Goal: Transaction & Acquisition: Book appointment/travel/reservation

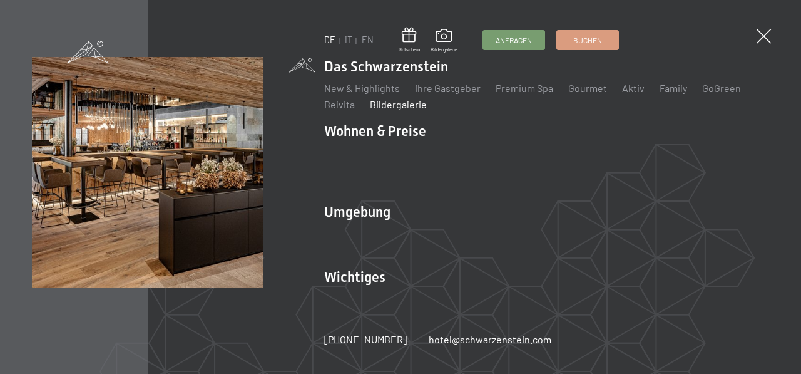
click at [392, 110] on link "Bildergalerie" at bounding box center [398, 104] width 57 height 12
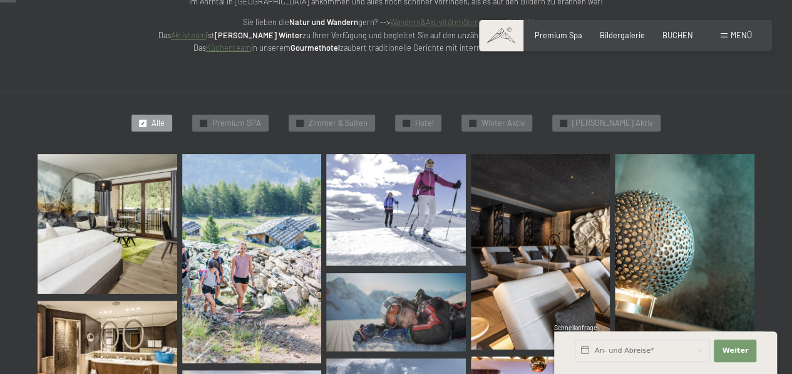
scroll to position [250, 0]
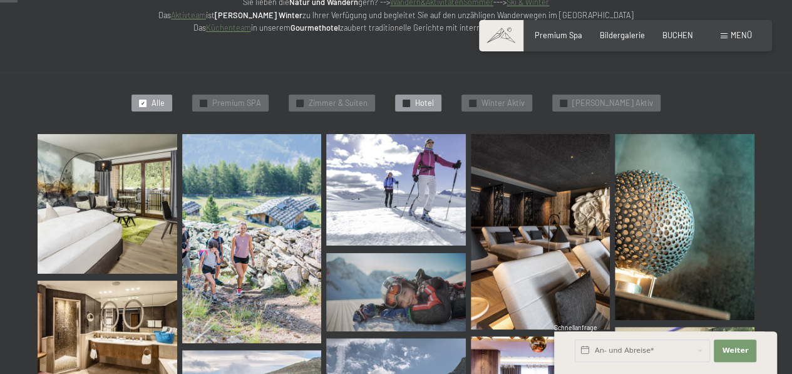
click at [410, 106] on div at bounding box center [407, 104] width 8 height 8
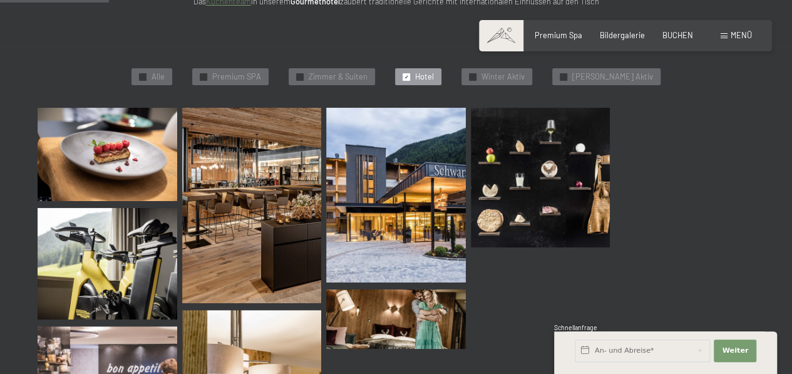
scroll to position [297, 0]
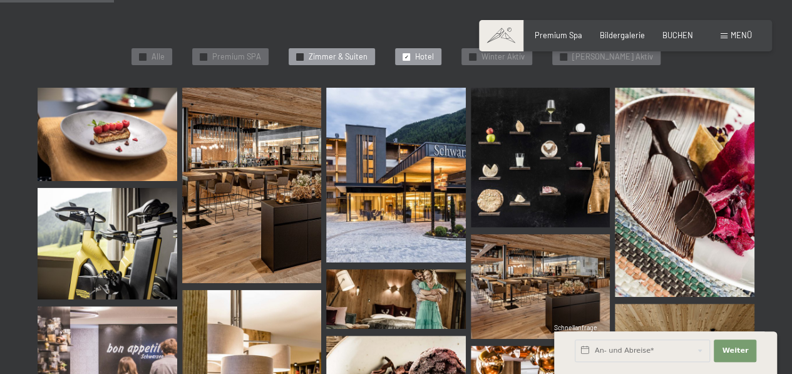
click at [304, 58] on div at bounding box center [300, 57] width 8 height 8
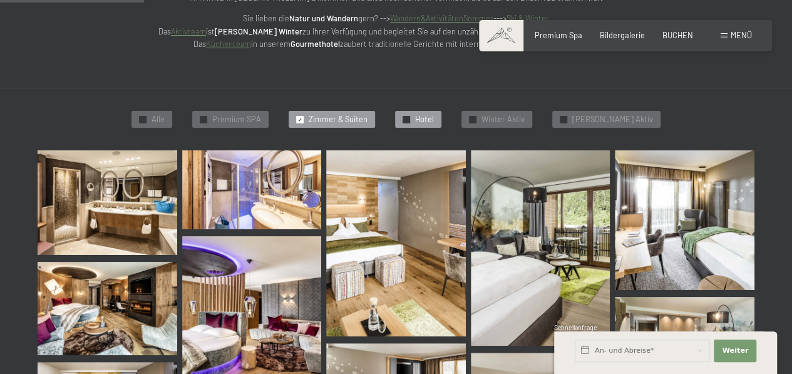
click at [409, 116] on span "✓" at bounding box center [406, 119] width 4 height 7
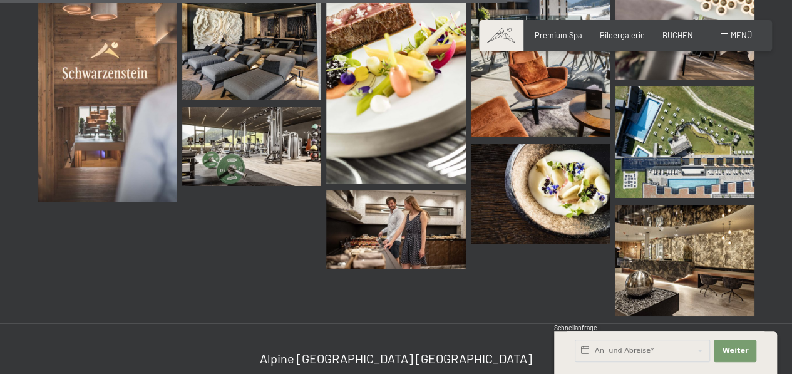
scroll to position [1361, 0]
click at [641, 238] on img at bounding box center [685, 260] width 140 height 111
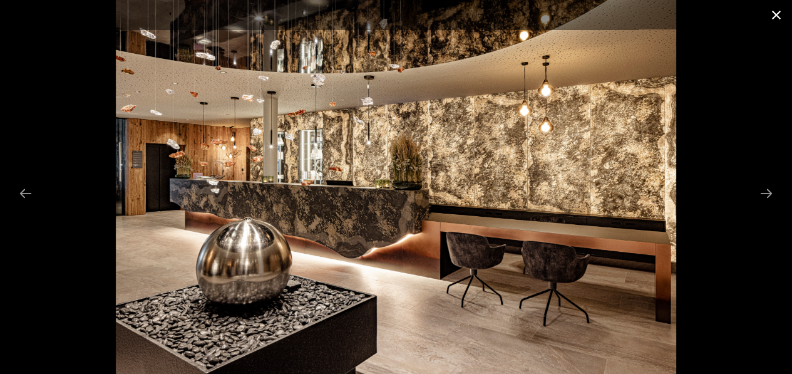
click at [771, 16] on button "Close gallery" at bounding box center [776, 14] width 31 height 29
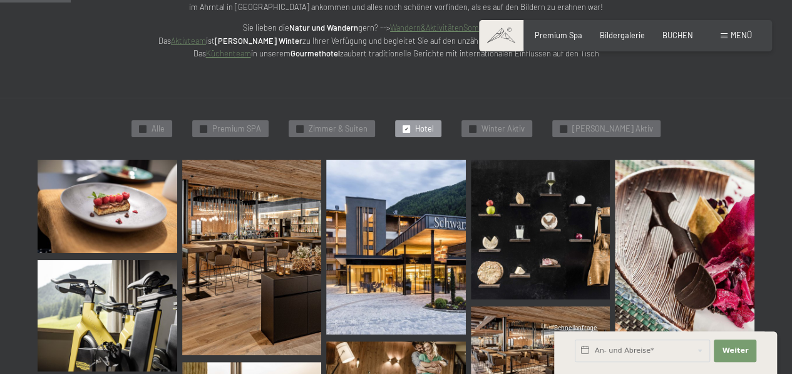
scroll to position [172, 0]
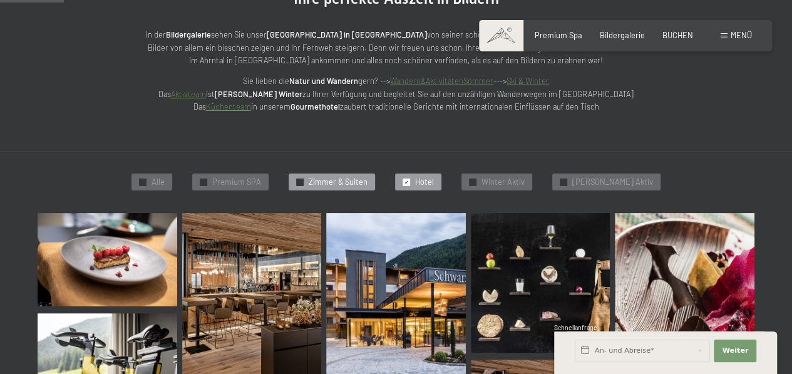
click at [304, 182] on div at bounding box center [300, 182] width 8 height 8
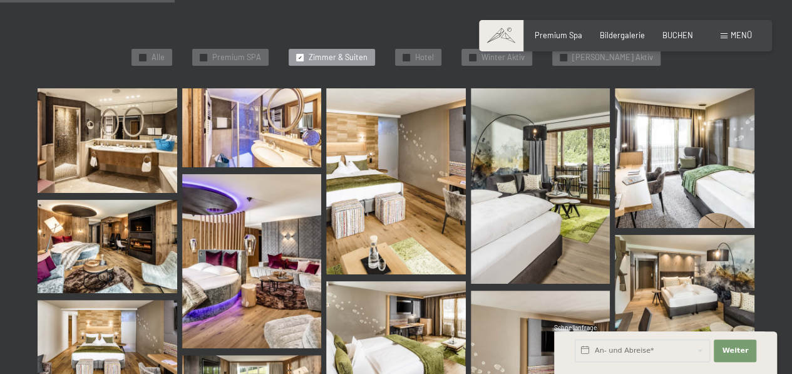
scroll to position [234, 0]
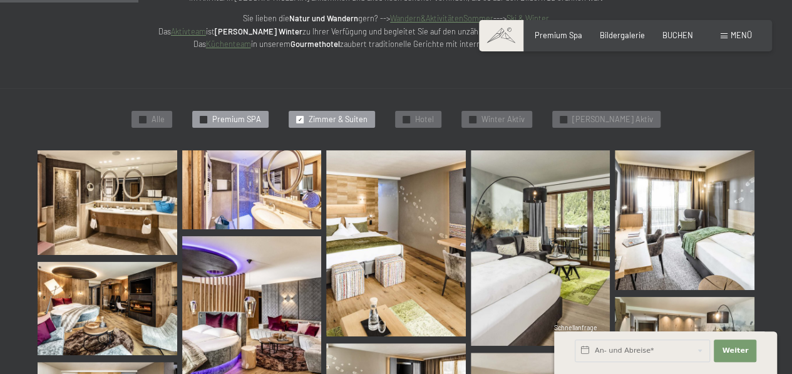
click at [227, 121] on div "✓ Premium SPA" at bounding box center [230, 120] width 76 height 18
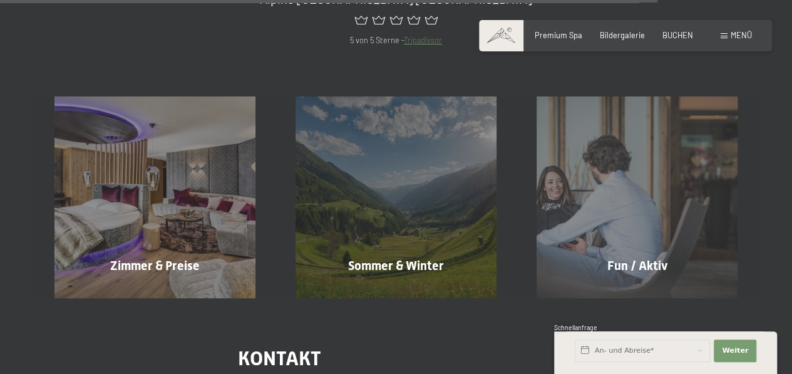
scroll to position [1674, 0]
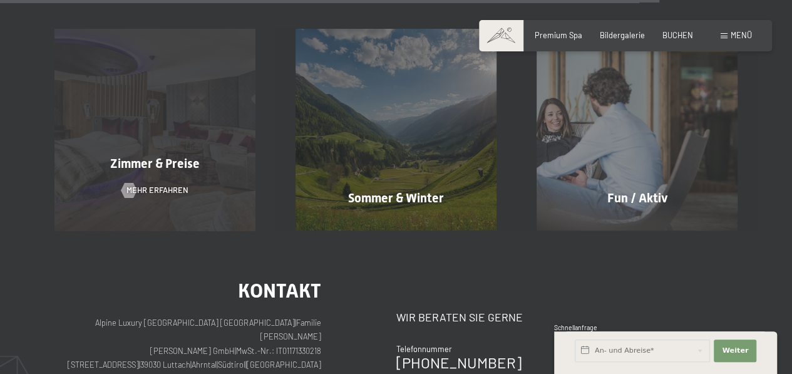
click at [146, 176] on div "Zimmer & Preise Mehr erfahren" at bounding box center [154, 129] width 241 height 201
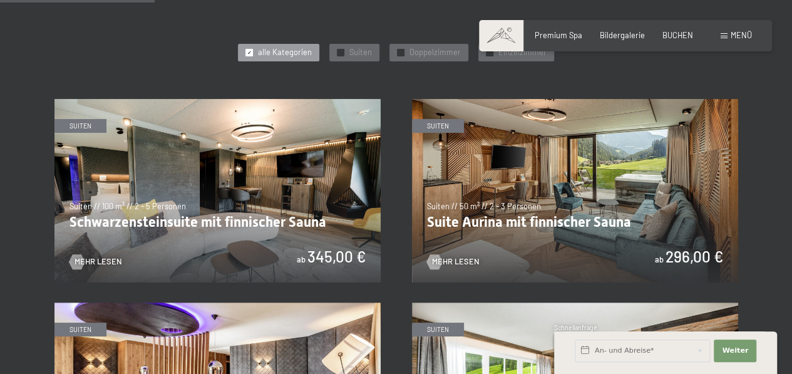
scroll to position [626, 0]
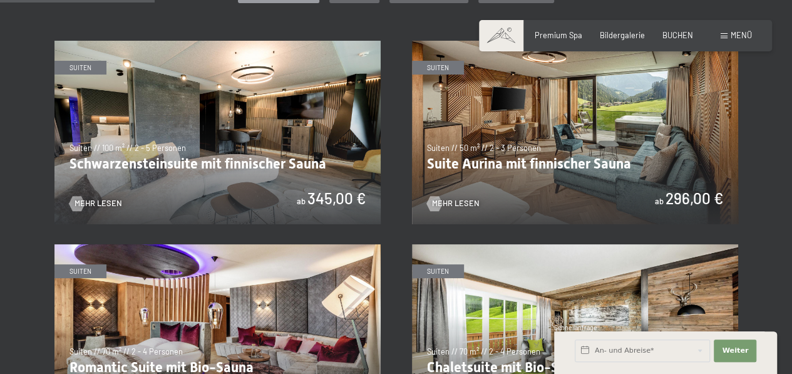
click at [223, 130] on img at bounding box center [217, 132] width 326 height 183
click at [167, 132] on img at bounding box center [217, 132] width 326 height 183
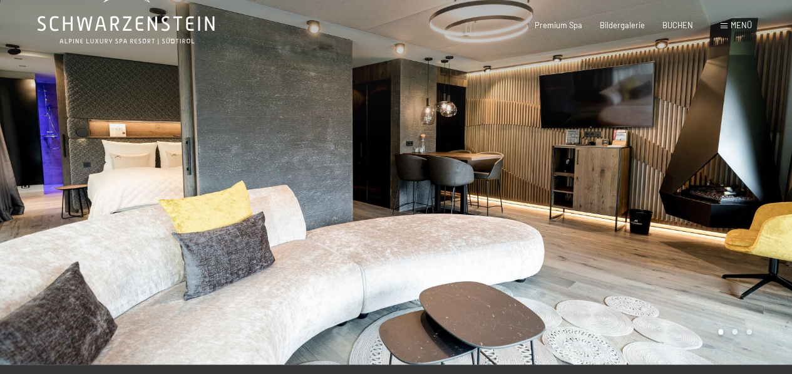
scroll to position [63, 0]
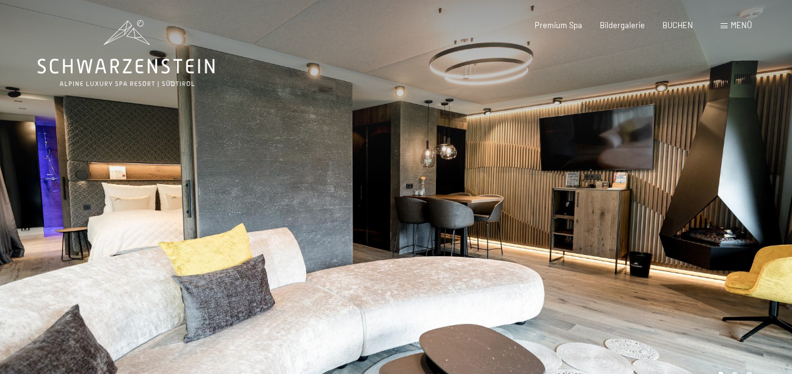
click at [704, 201] on div at bounding box center [594, 203] width 396 height 407
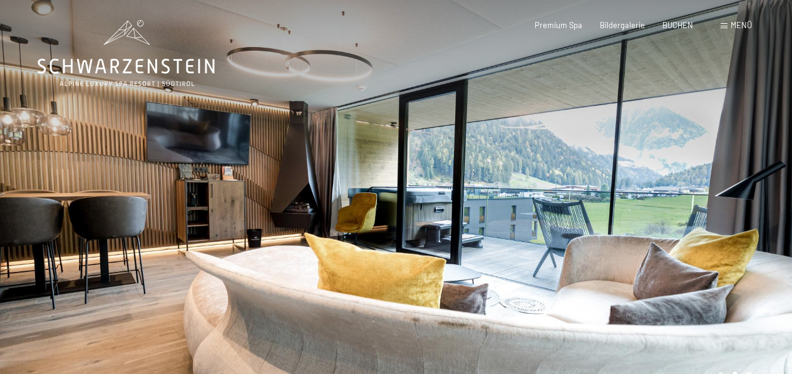
click at [704, 201] on div at bounding box center [594, 203] width 396 height 407
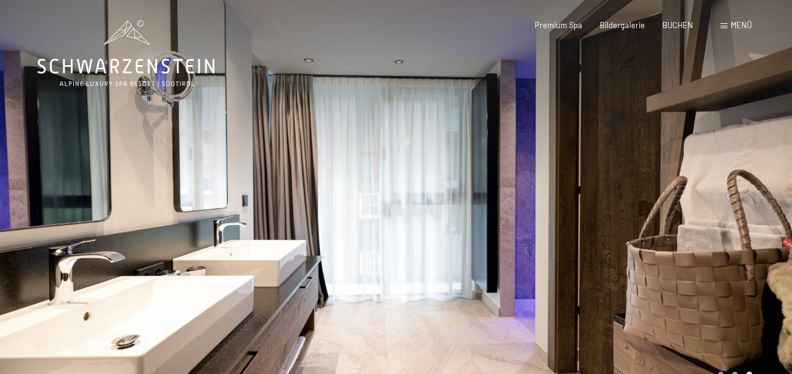
click at [704, 201] on div at bounding box center [594, 203] width 396 height 407
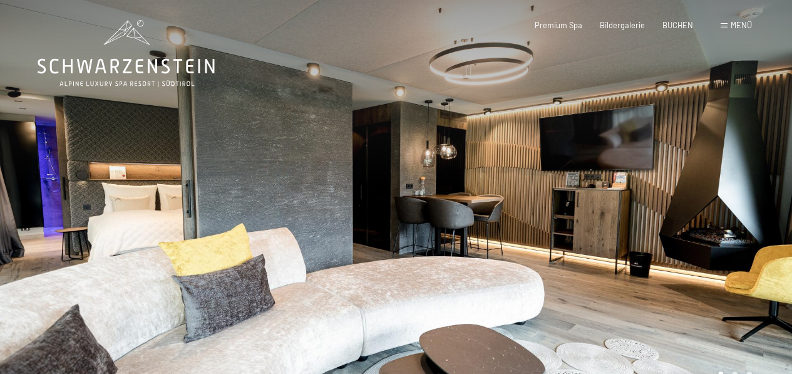
click at [704, 201] on div at bounding box center [594, 203] width 396 height 407
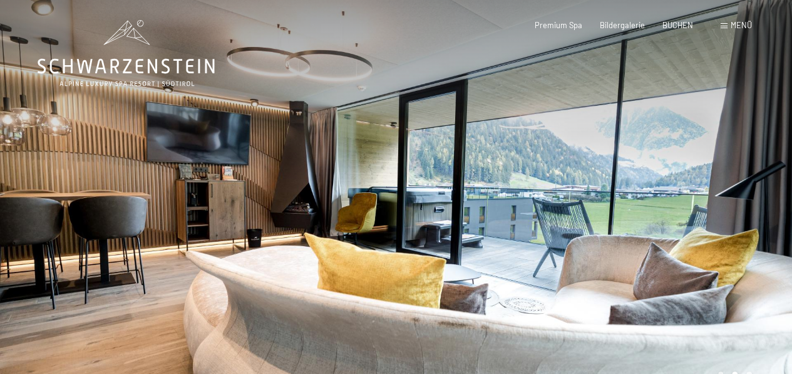
click at [704, 201] on div at bounding box center [594, 203] width 396 height 407
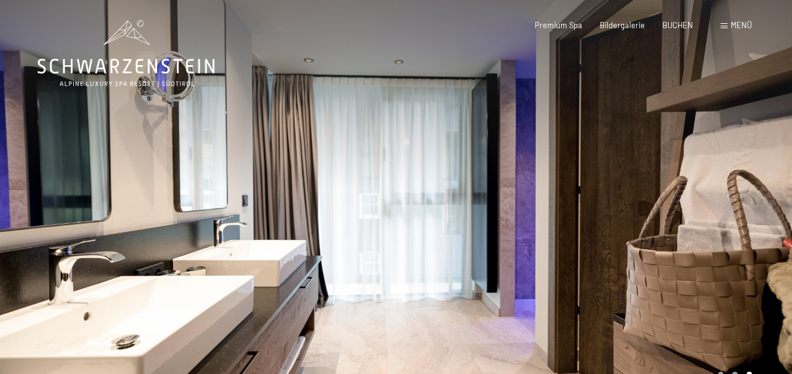
click at [704, 201] on div at bounding box center [594, 203] width 396 height 407
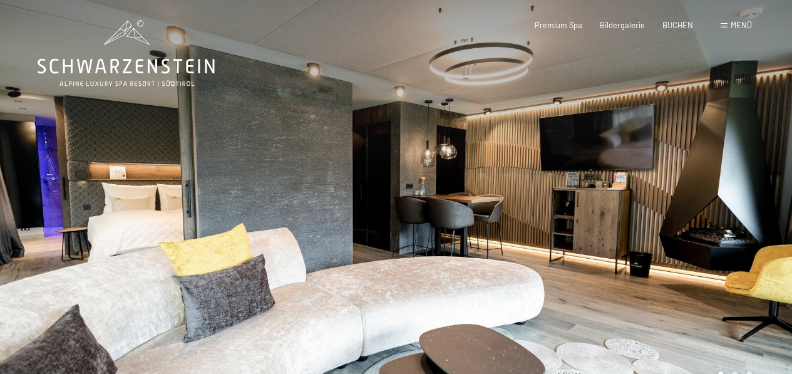
click at [704, 201] on div at bounding box center [594, 203] width 396 height 407
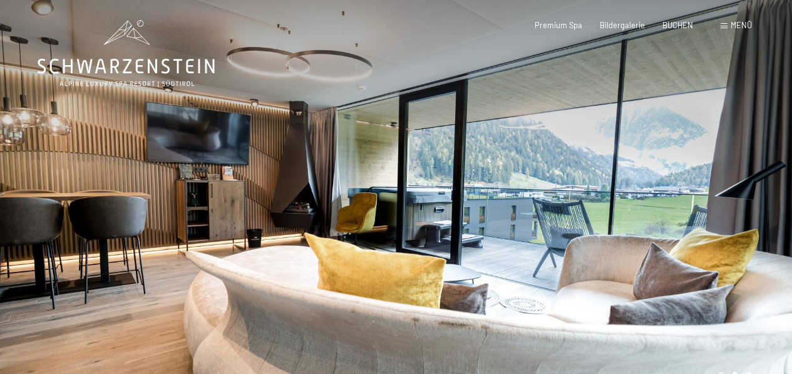
click at [704, 201] on div at bounding box center [594, 203] width 396 height 407
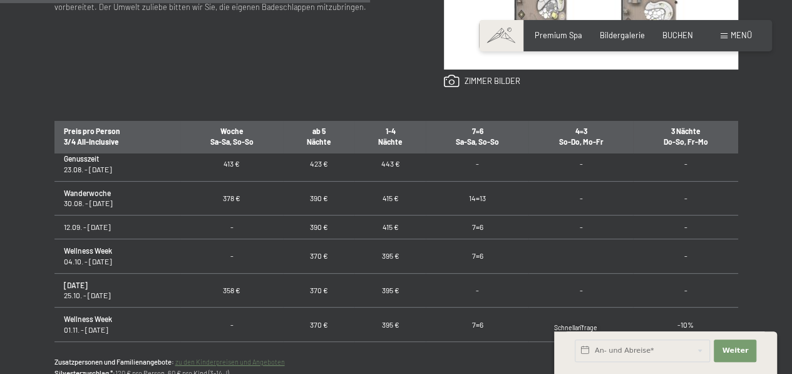
scroll to position [814, 0]
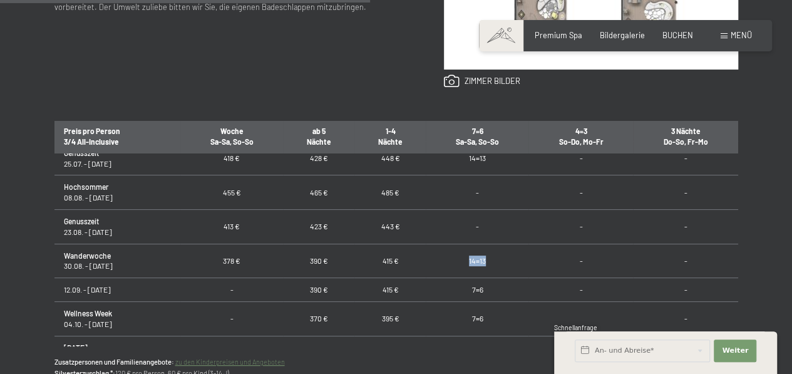
drag, startPoint x: 466, startPoint y: 252, endPoint x: 492, endPoint y: 249, distance: 26.6
click at [492, 249] on td "14=13" at bounding box center [477, 261] width 103 height 34
drag, startPoint x: 221, startPoint y: 252, endPoint x: 257, endPoint y: 252, distance: 35.7
click at [257, 252] on td "378 €" at bounding box center [231, 261] width 103 height 34
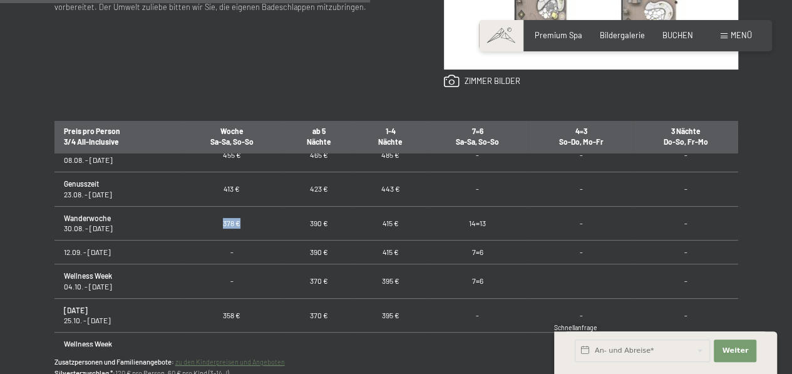
scroll to position [876, 0]
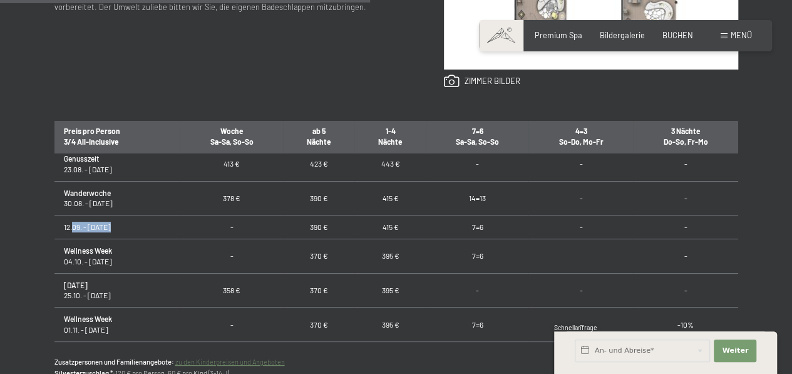
drag, startPoint x: 108, startPoint y: 221, endPoint x: 73, endPoint y: 221, distance: 35.1
click at [73, 221] on td "12.09. - [DATE]" at bounding box center [117, 227] width 126 height 24
drag, startPoint x: 73, startPoint y: 221, endPoint x: 172, endPoint y: 225, distance: 99.6
click at [172, 225] on td "12.09. - [DATE]" at bounding box center [117, 227] width 126 height 24
drag, startPoint x: 480, startPoint y: 218, endPoint x: 458, endPoint y: 218, distance: 22.5
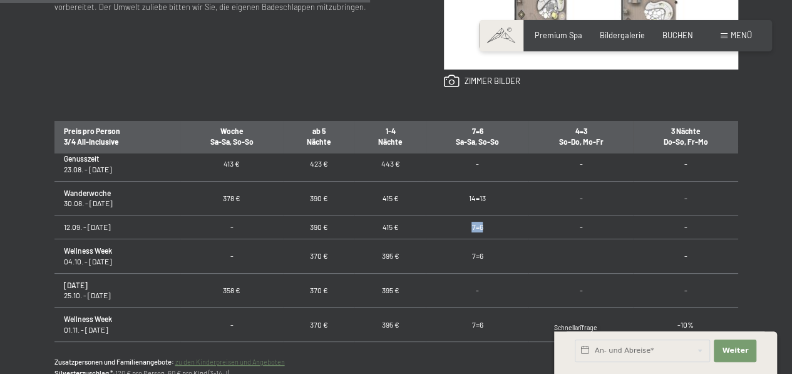
click at [458, 218] on td "7=6" at bounding box center [477, 227] width 103 height 24
drag, startPoint x: 306, startPoint y: 218, endPoint x: 326, endPoint y: 216, distance: 19.6
click at [326, 217] on span "Einwilligung Marketing*" at bounding box center [326, 223] width 103 height 13
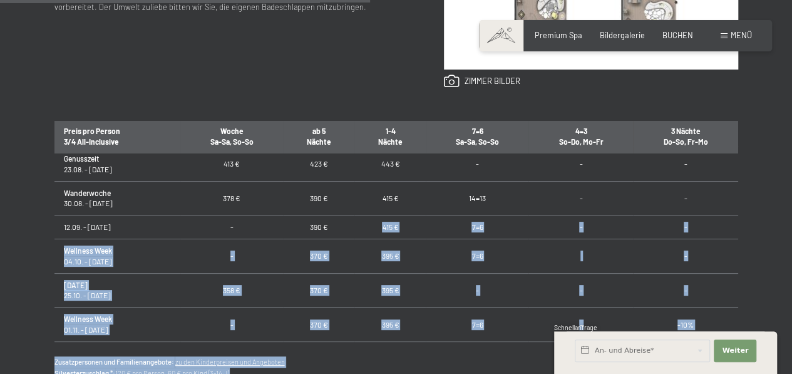
drag, startPoint x: 326, startPoint y: 216, endPoint x: 292, endPoint y: 218, distance: 33.9
click at [292, 218] on div "Buchen Anfragen Premium Spa Bildergalerie BUCHEN Menü DE IT EN Gutschein Bilder…" at bounding box center [396, 241] width 792 height 1860
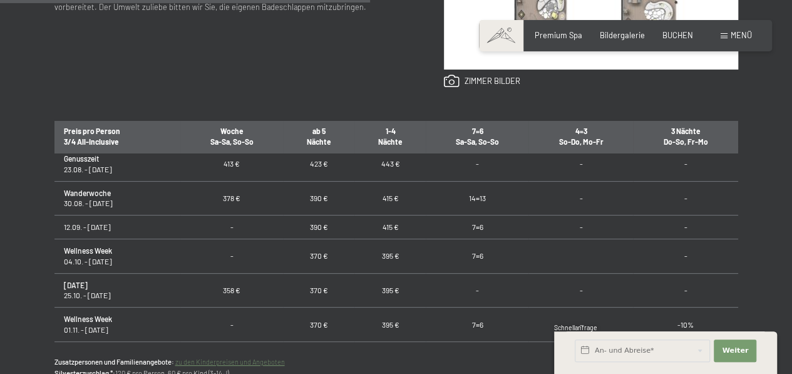
drag, startPoint x: 292, startPoint y: 218, endPoint x: 324, endPoint y: 218, distance: 32.6
click at [324, 218] on span "Einwilligung Marketing*" at bounding box center [326, 223] width 103 height 13
click at [269, 218] on input "Einwilligung Marketing*" at bounding box center [262, 223] width 13 height 13
drag, startPoint x: 332, startPoint y: 220, endPoint x: 305, endPoint y: 220, distance: 26.9
click at [305, 220] on span "Einwilligung Marketing*" at bounding box center [326, 223] width 103 height 13
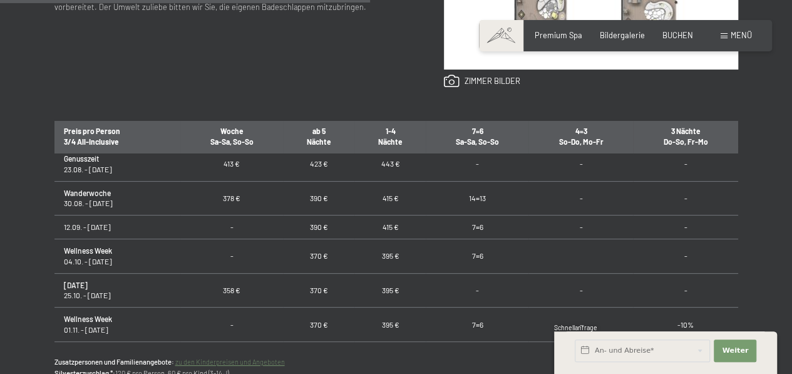
checkbox input "false"
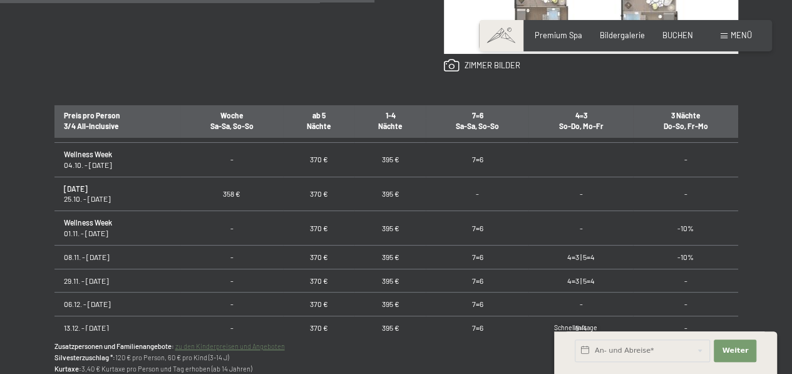
scroll to position [689, 0]
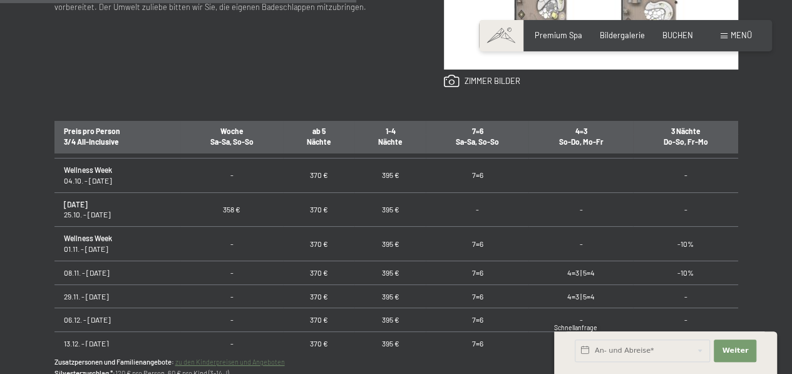
click at [78, 233] on strong "Wellness Week" at bounding box center [88, 237] width 48 height 9
click at [98, 192] on td "[DATE] 25.10. - [DATE]" at bounding box center [117, 209] width 126 height 34
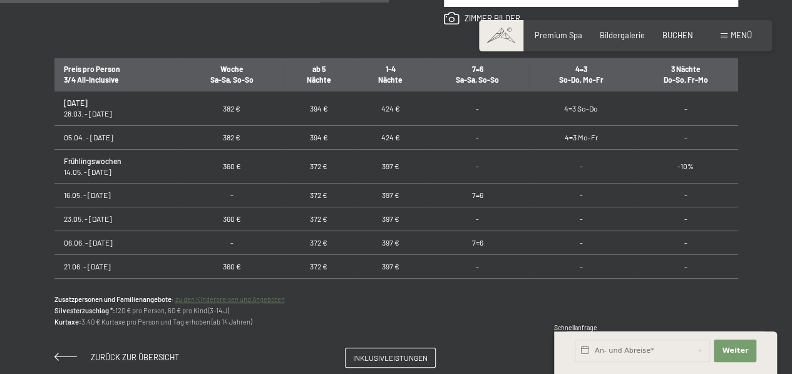
scroll to position [707, 0]
